Goal: Check status: Check status

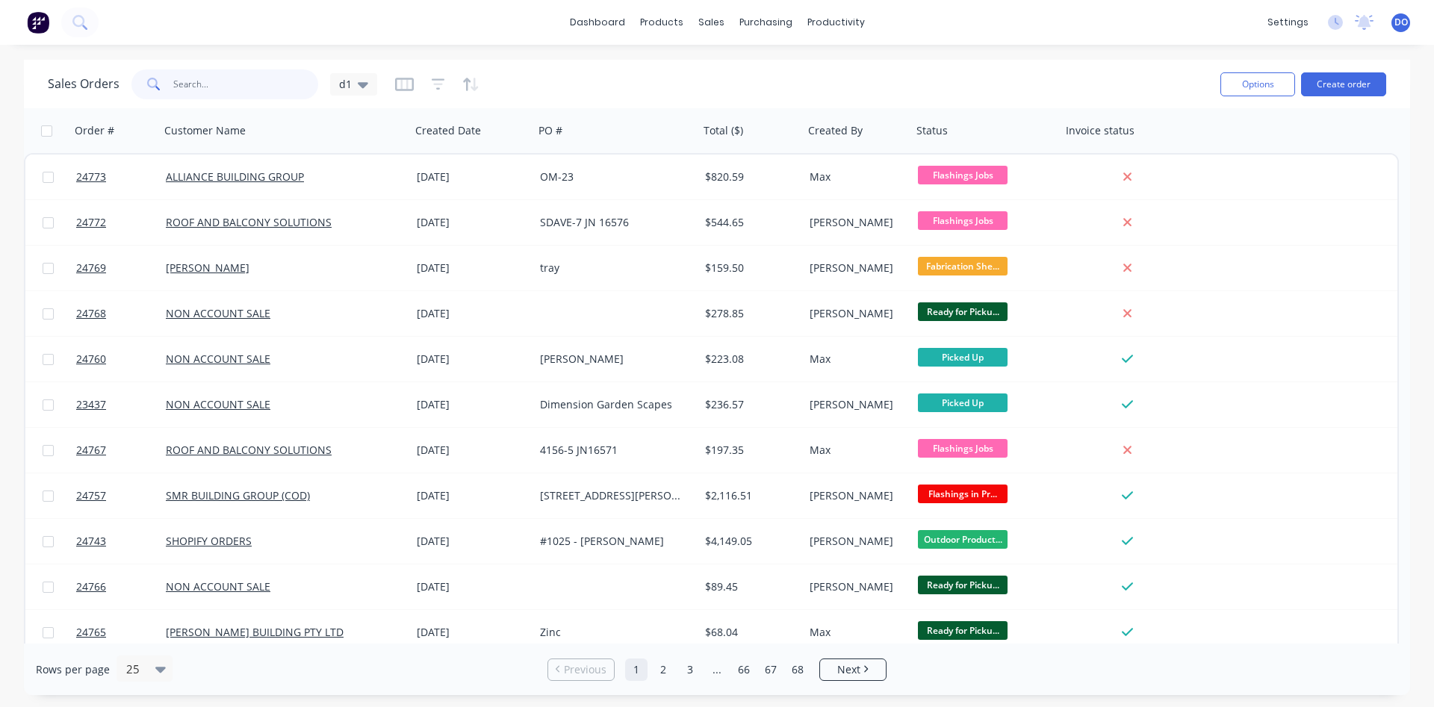
click at [204, 72] on input "text" at bounding box center [246, 84] width 146 height 30
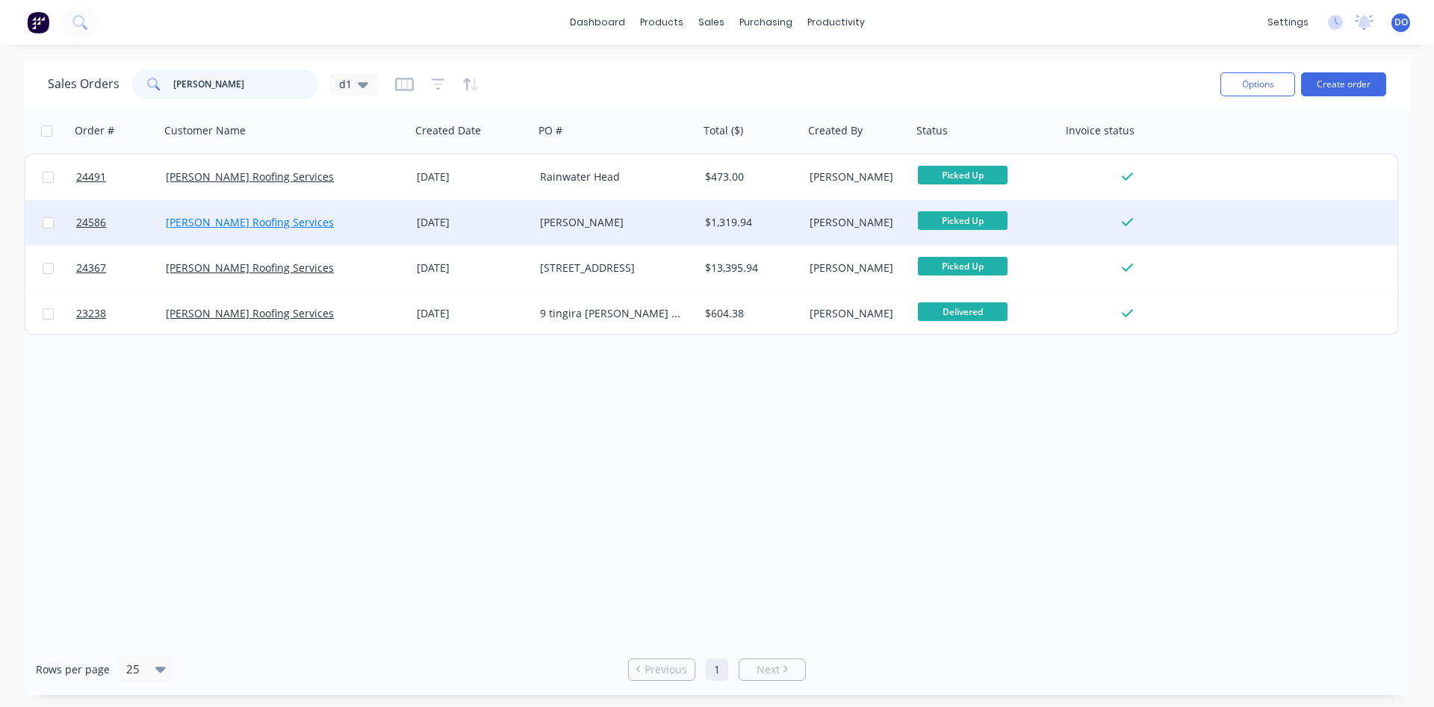
type input "dylan"
click at [254, 220] on link "Dylan Roofing Services" at bounding box center [250, 222] width 168 height 14
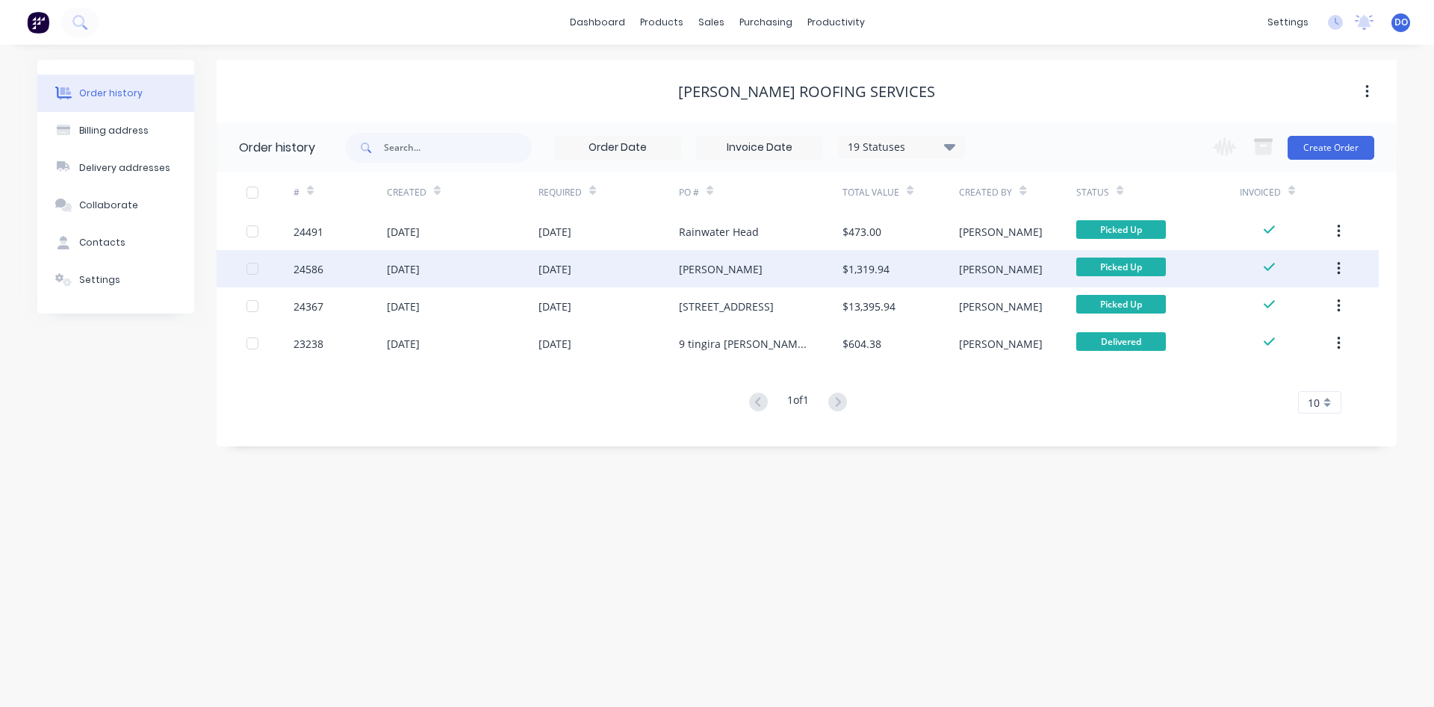
click at [324, 273] on div "24586" at bounding box center [340, 268] width 93 height 37
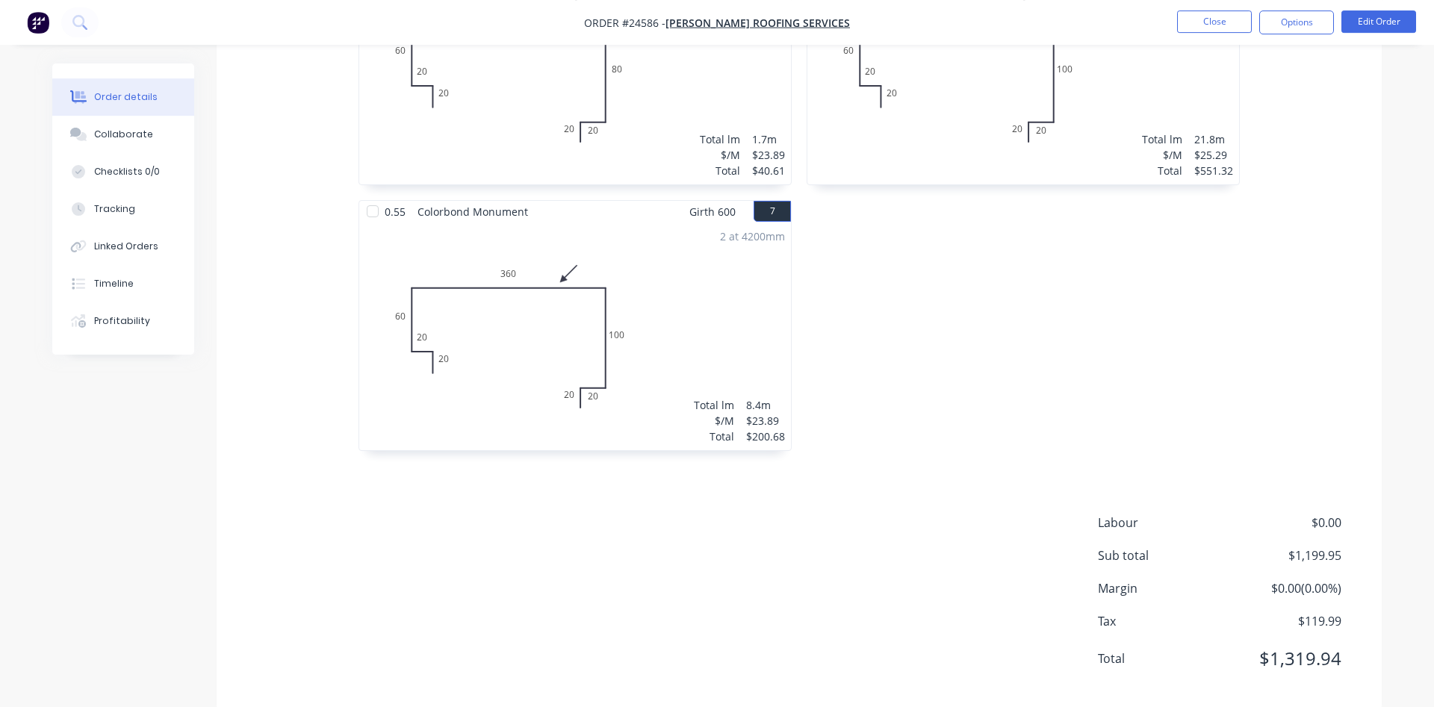
scroll to position [1085, 0]
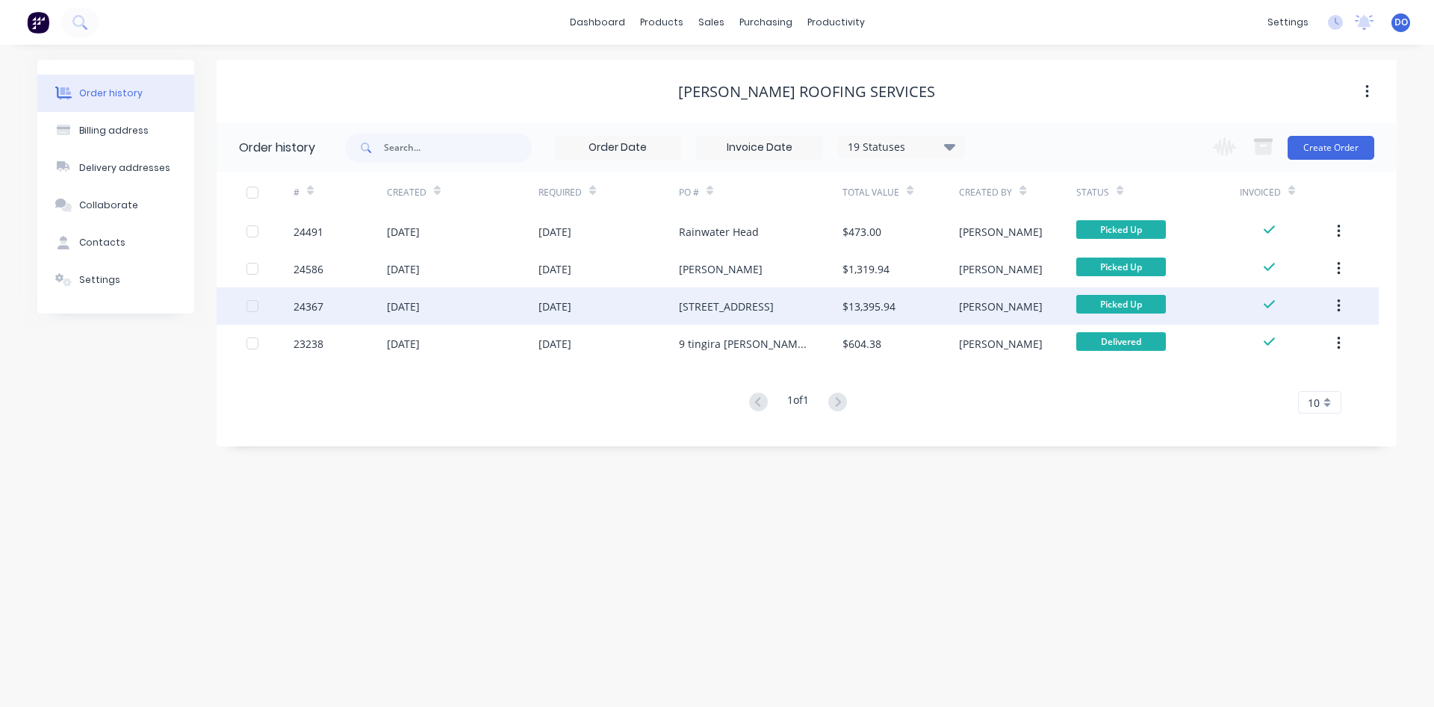
click at [308, 305] on div "24367" at bounding box center [309, 307] width 30 height 16
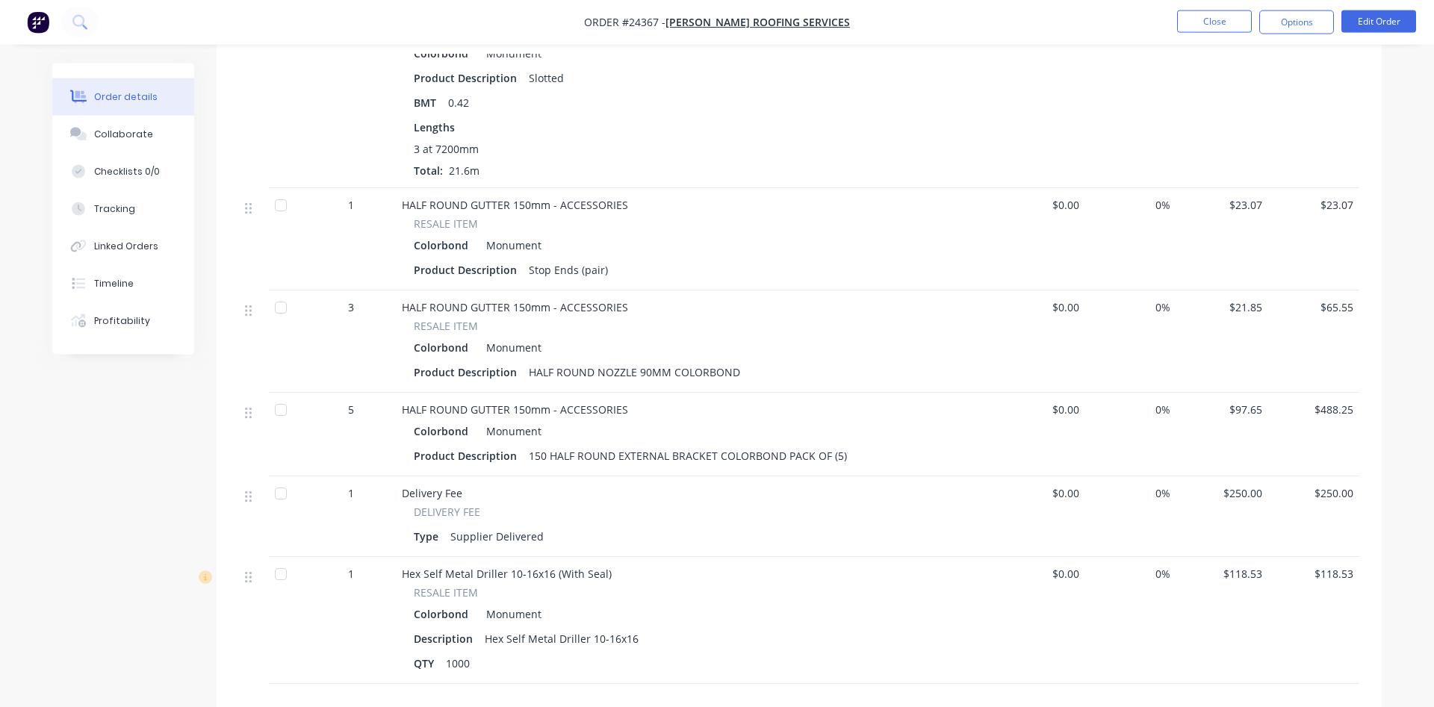
scroll to position [2362, 0]
